Goal: Navigation & Orientation: Understand site structure

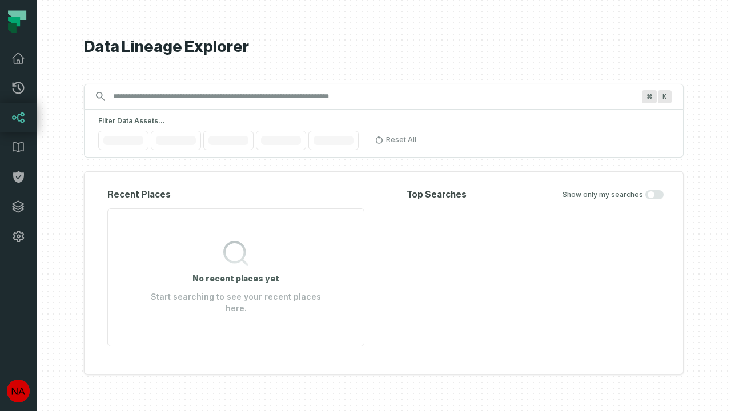
click at [18, 207] on icon at bounding box center [18, 206] width 11 height 11
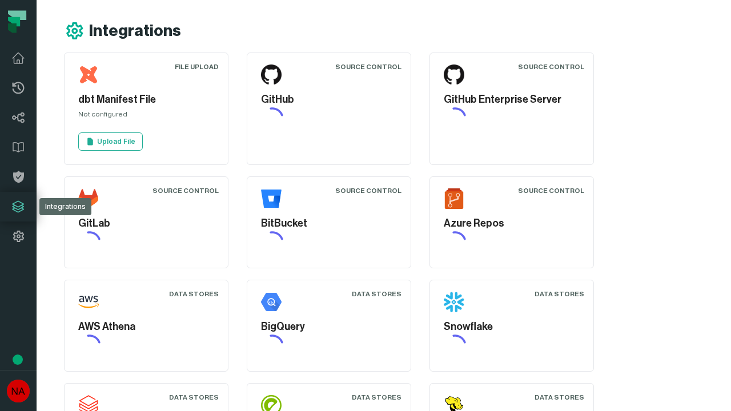
click at [18, 236] on icon at bounding box center [18, 237] width 14 height 14
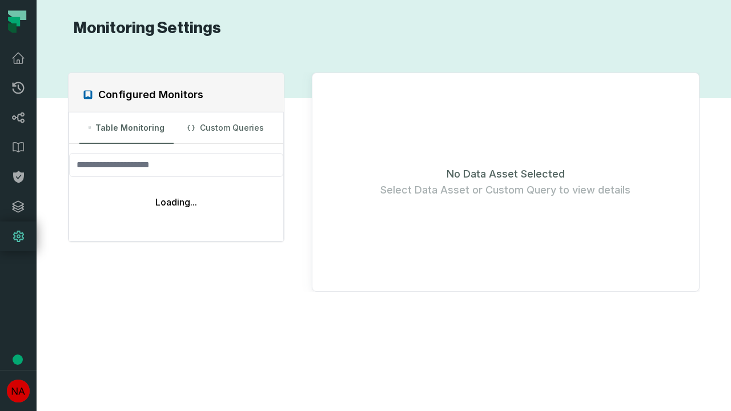
click at [18, 88] on icon at bounding box center [19, 88] width 12 height 12
